Goal: Information Seeking & Learning: Learn about a topic

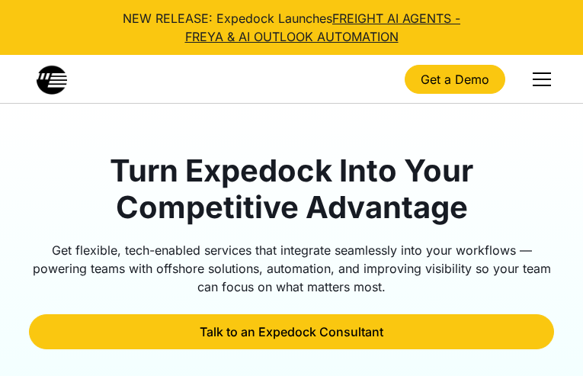
type input "PxLHpOuLJeesRR"
type input "AjCDBTcnq"
type input "erosasix08@gmail.com"
type input "3906611616"
type input "ANMUbSBdscwHGWEl"
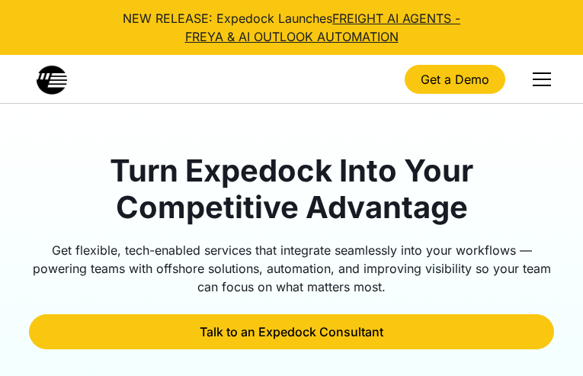
checkbox input "false"
